Goal: Task Accomplishment & Management: Use online tool/utility

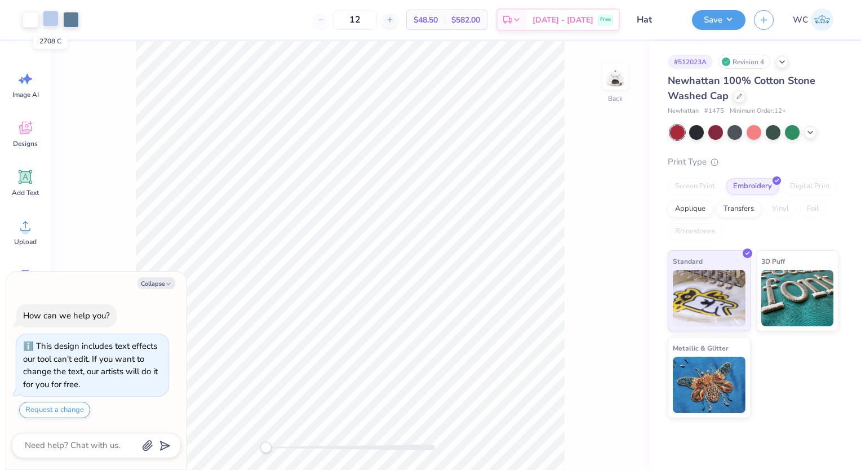
click at [45, 18] on div at bounding box center [51, 19] width 16 height 16
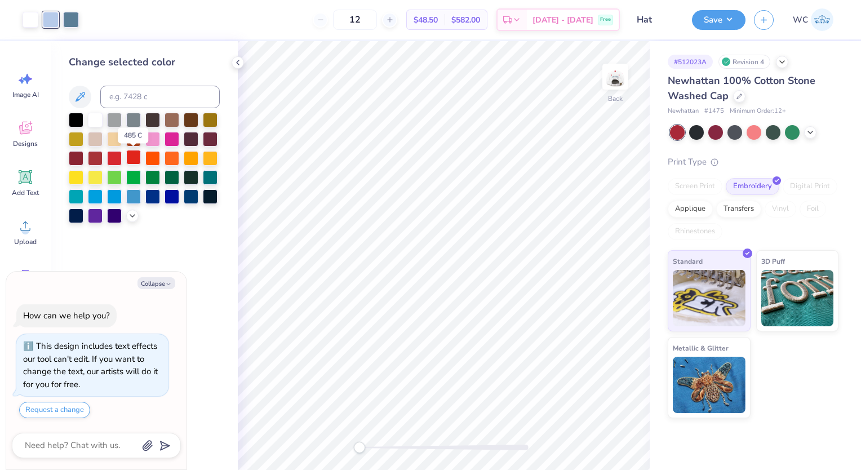
click at [131, 159] on div at bounding box center [133, 157] width 15 height 15
click at [593, 436] on icon at bounding box center [594, 436] width 2 height 2
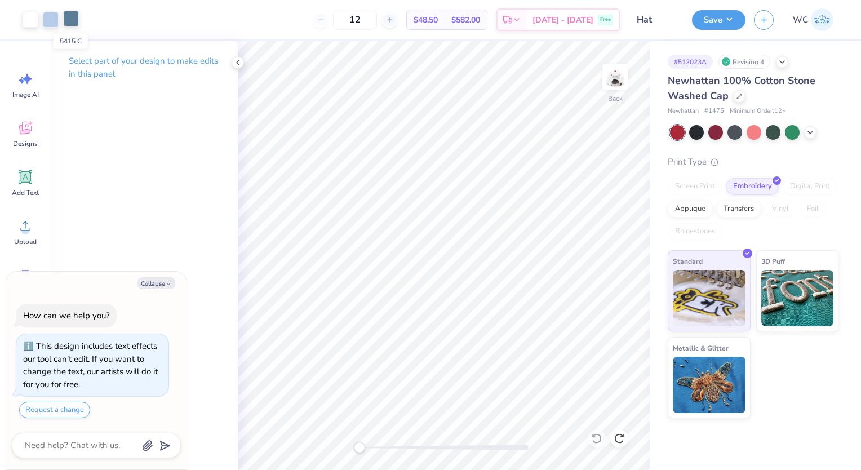
click at [73, 19] on div at bounding box center [71, 19] width 16 height 16
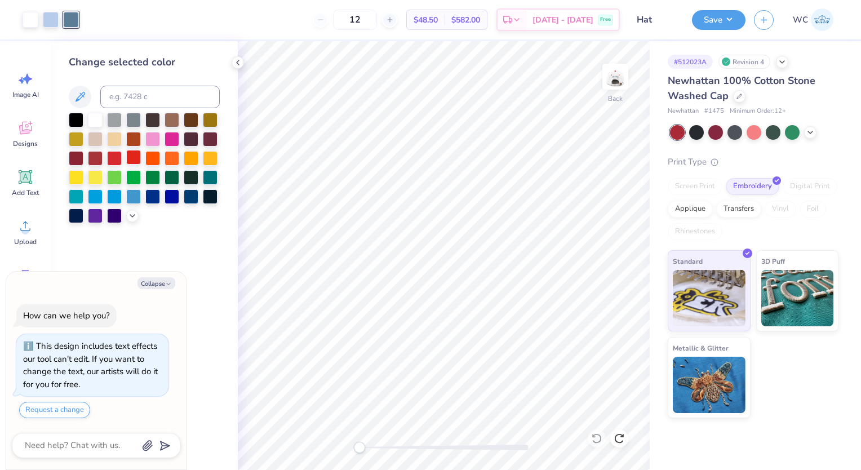
click at [131, 158] on div at bounding box center [133, 157] width 15 height 15
click at [55, 20] on div at bounding box center [51, 19] width 16 height 16
click at [131, 155] on div at bounding box center [133, 157] width 15 height 15
click at [598, 442] on icon at bounding box center [597, 438] width 10 height 10
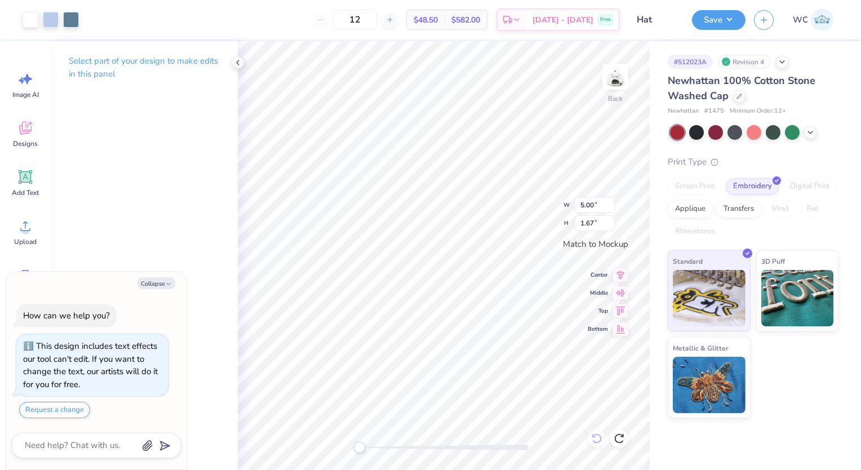
type textarea "x"
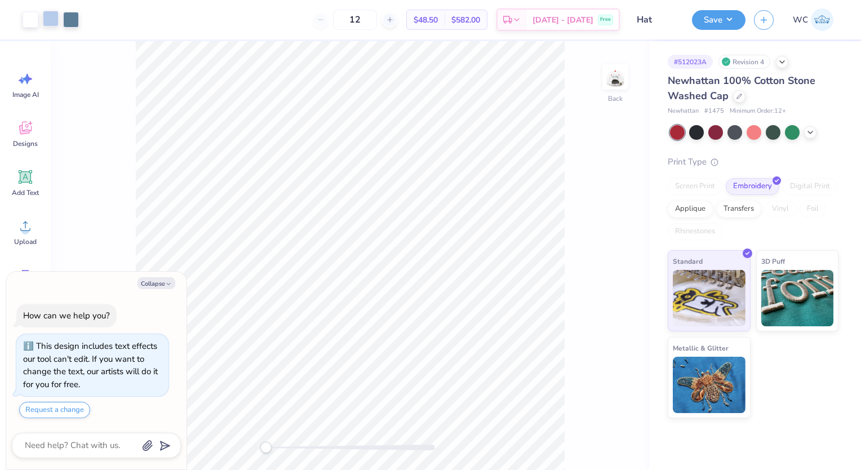
click at [57, 17] on div at bounding box center [51, 19] width 16 height 16
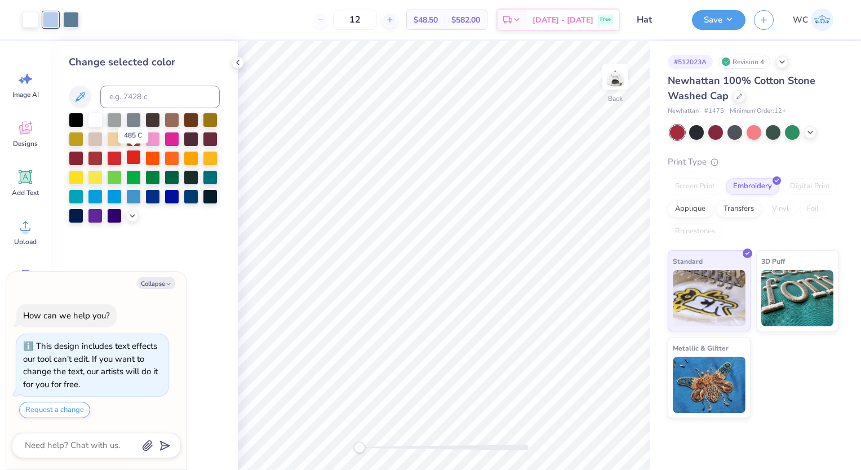
click at [138, 151] on div at bounding box center [133, 157] width 15 height 15
click at [74, 25] on div at bounding box center [71, 19] width 16 height 16
click at [131, 161] on div at bounding box center [133, 157] width 15 height 15
click at [724, 20] on button "Save" at bounding box center [719, 18] width 54 height 20
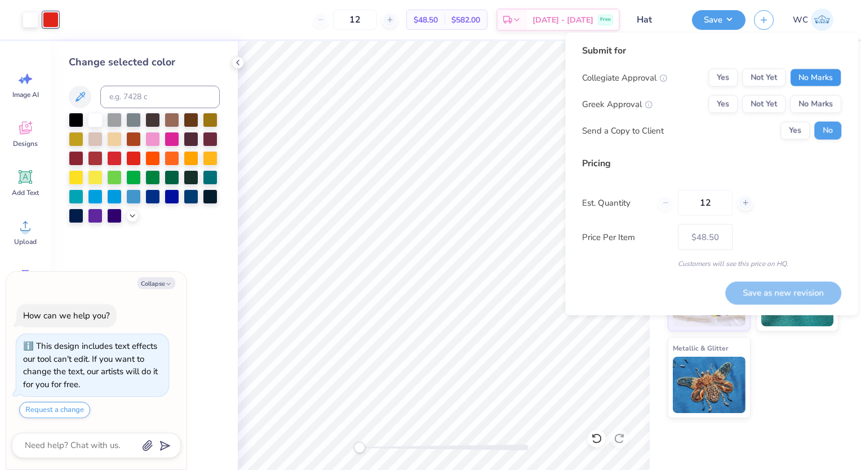
click at [798, 78] on button "No Marks" at bounding box center [815, 78] width 51 height 18
click at [737, 105] on button "Yes" at bounding box center [723, 104] width 29 height 18
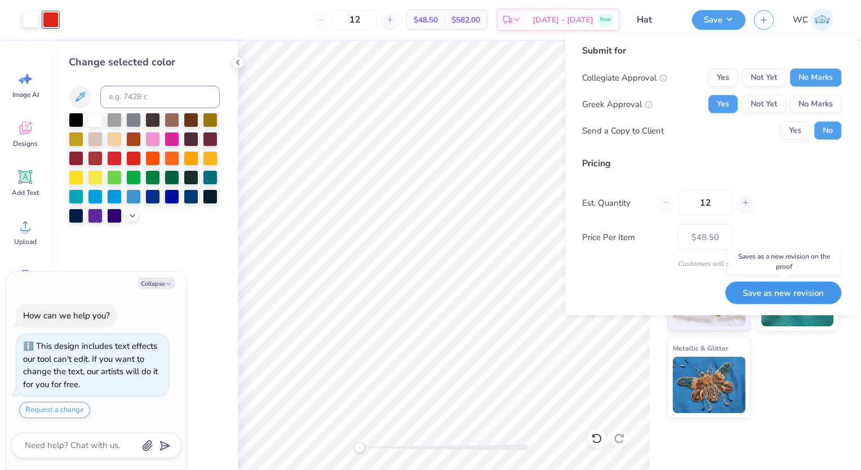
click at [807, 290] on button "Save as new revision" at bounding box center [783, 292] width 116 height 23
type textarea "x"
type input "– –"
type textarea "x"
type input "$48.50"
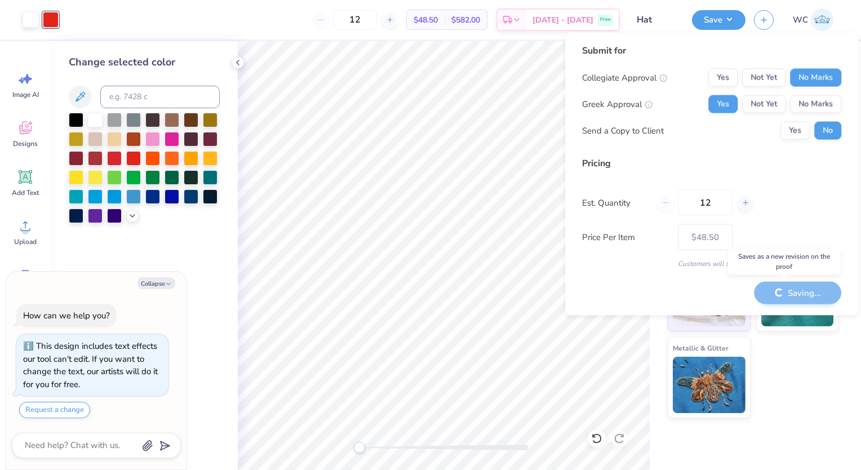
type textarea "x"
